Goal: Transaction & Acquisition: Purchase product/service

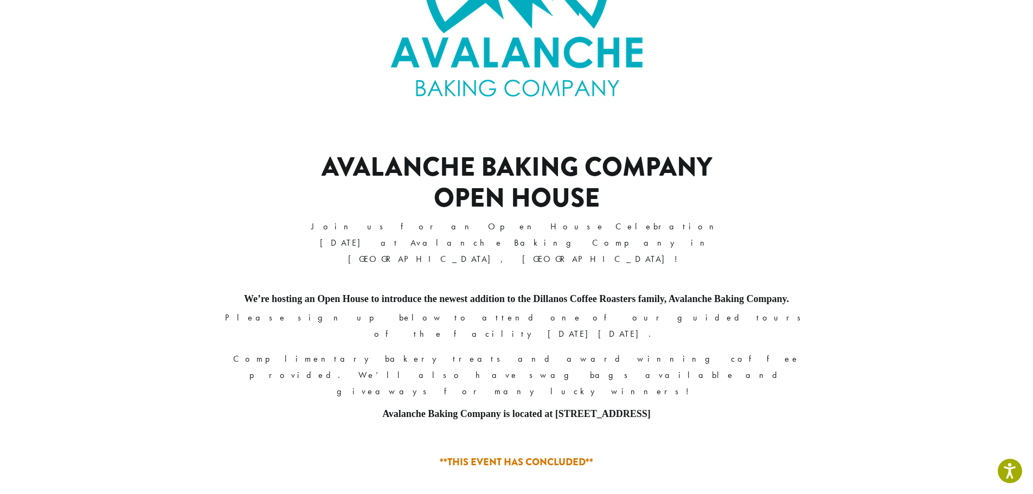
scroll to position [173, 0]
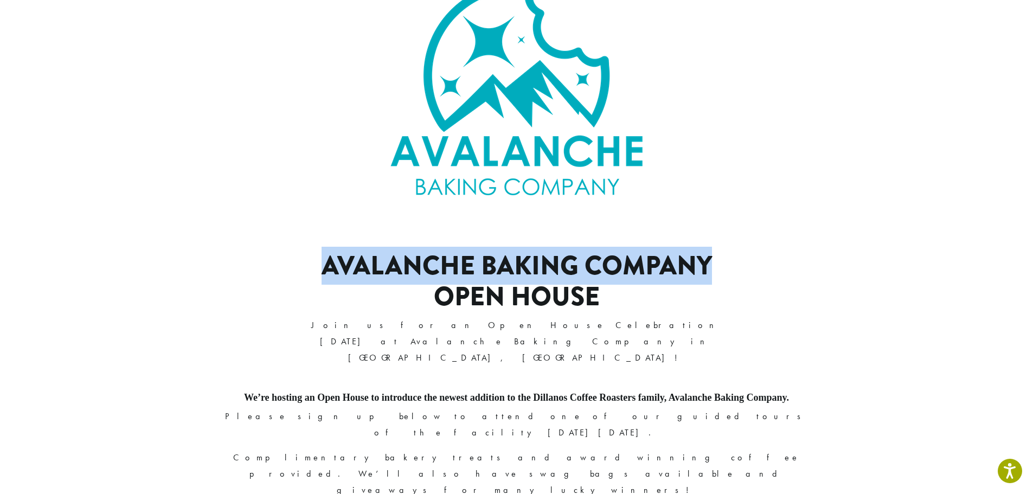
drag, startPoint x: 706, startPoint y: 258, endPoint x: 325, endPoint y: 267, distance: 381.4
click at [325, 267] on h1 "Avalanche Baking Company Open House" at bounding box center [517, 282] width 464 height 62
copy h1 "Avalanche Baking Company"
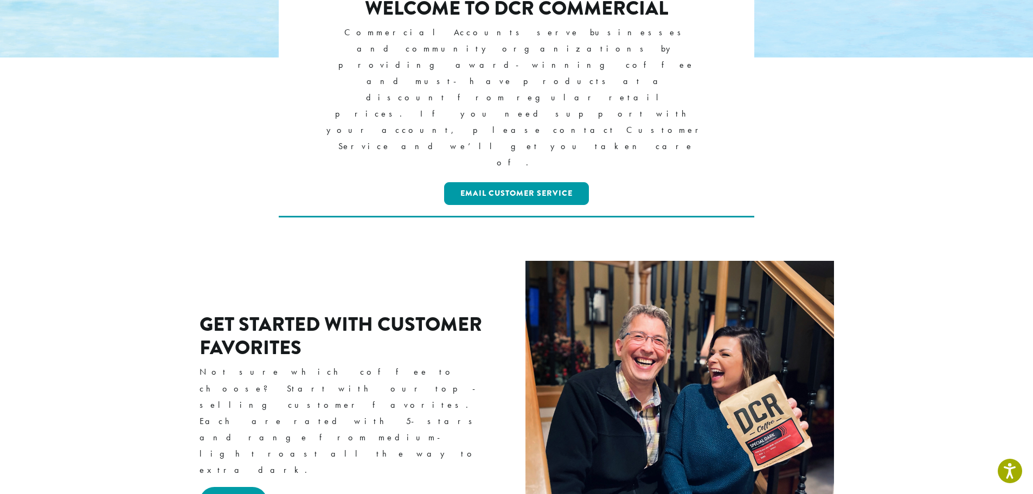
scroll to position [271, 0]
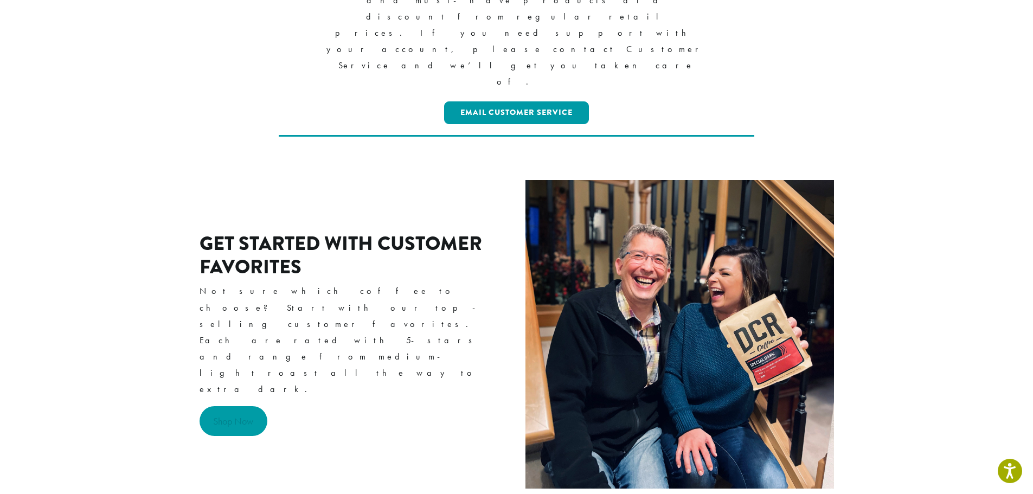
click at [263, 406] on link "Shop Now" at bounding box center [234, 421] width 68 height 30
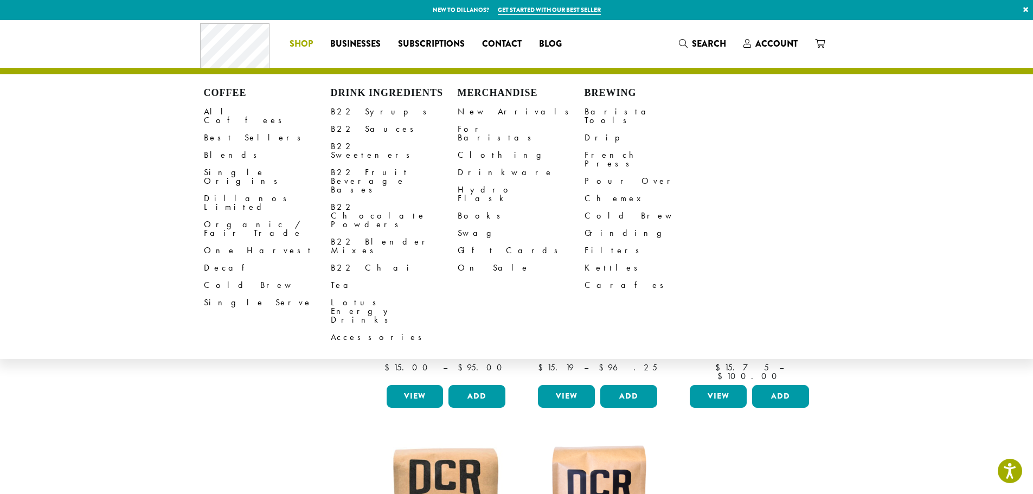
click at [303, 48] on span "Shop" at bounding box center [301, 44] width 23 height 14
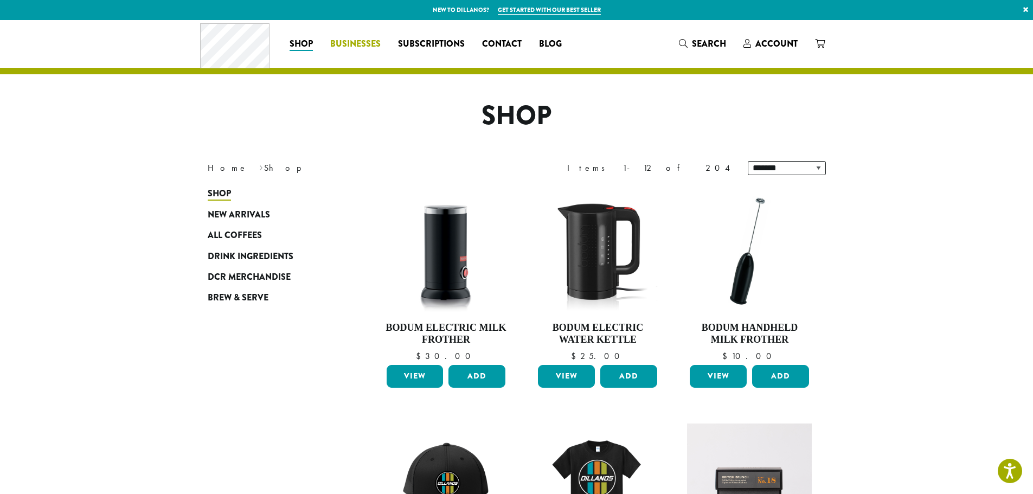
click at [359, 46] on span "Businesses" at bounding box center [355, 44] width 50 height 14
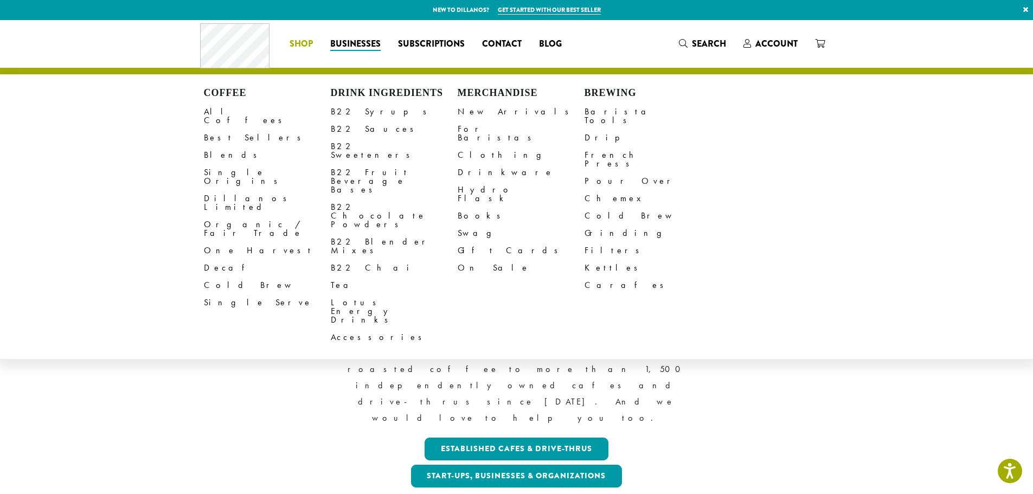
click at [297, 43] on span "Shop" at bounding box center [301, 44] width 23 height 14
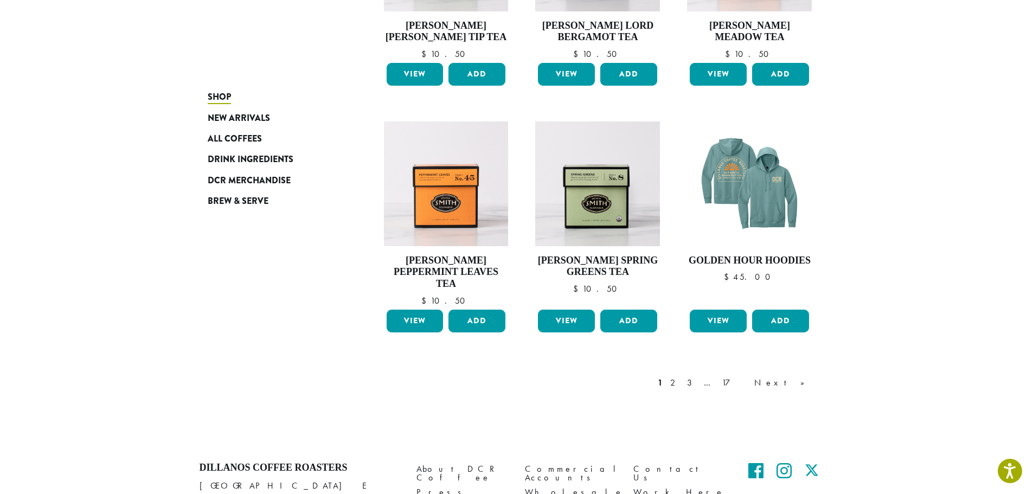
scroll to position [862, 0]
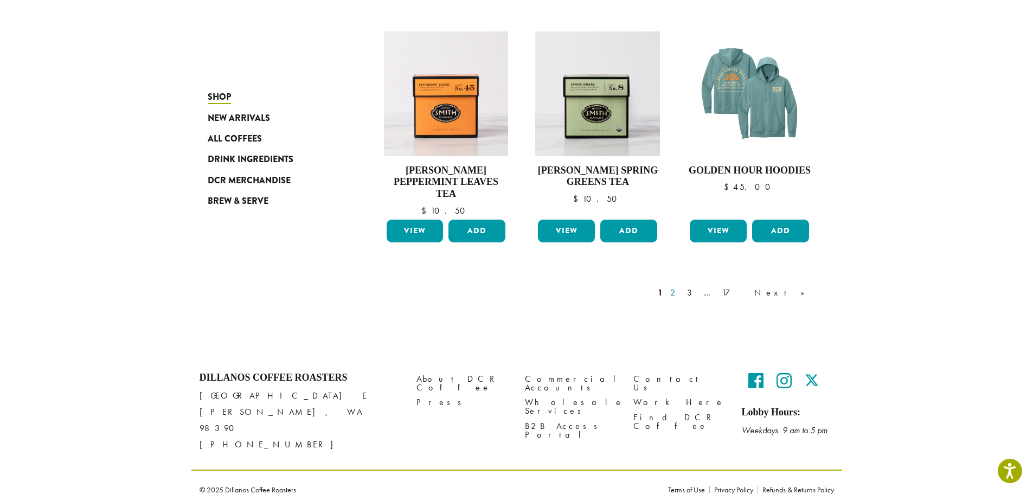
click at [682, 290] on link "2" at bounding box center [675, 292] width 14 height 13
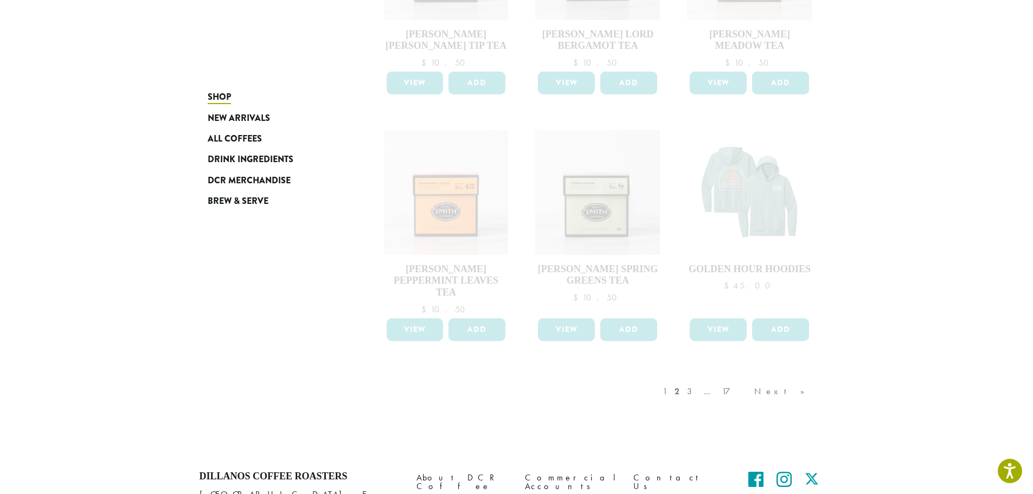
scroll to position [862, 0]
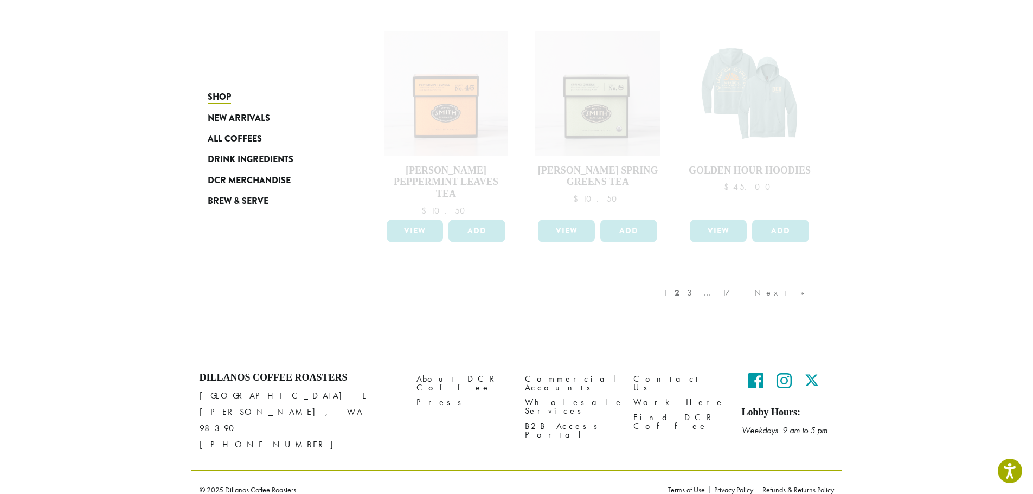
click at [747, 293] on div "1 2 3 … 17 Next »" at bounding box center [739, 303] width 157 height 51
click at [751, 293] on div "1 2 3 … 17 Next »" at bounding box center [739, 303] width 157 height 51
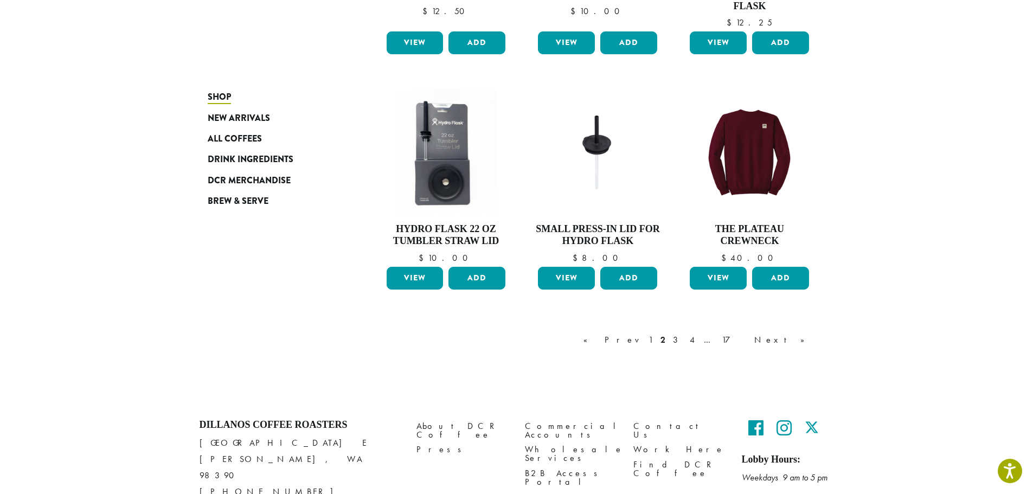
scroll to position [862, 0]
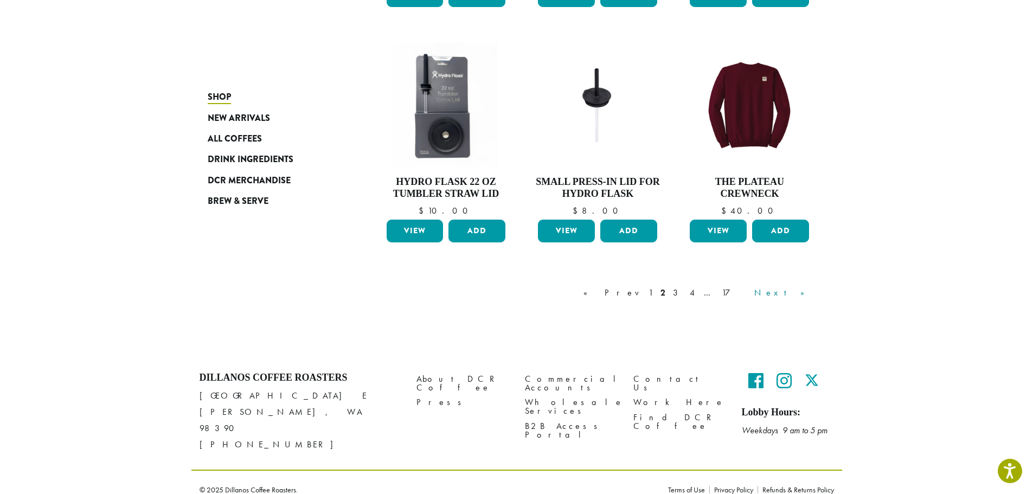
click at [809, 296] on link "Next »" at bounding box center [783, 292] width 62 height 13
